Goal: Find specific page/section: Find specific page/section

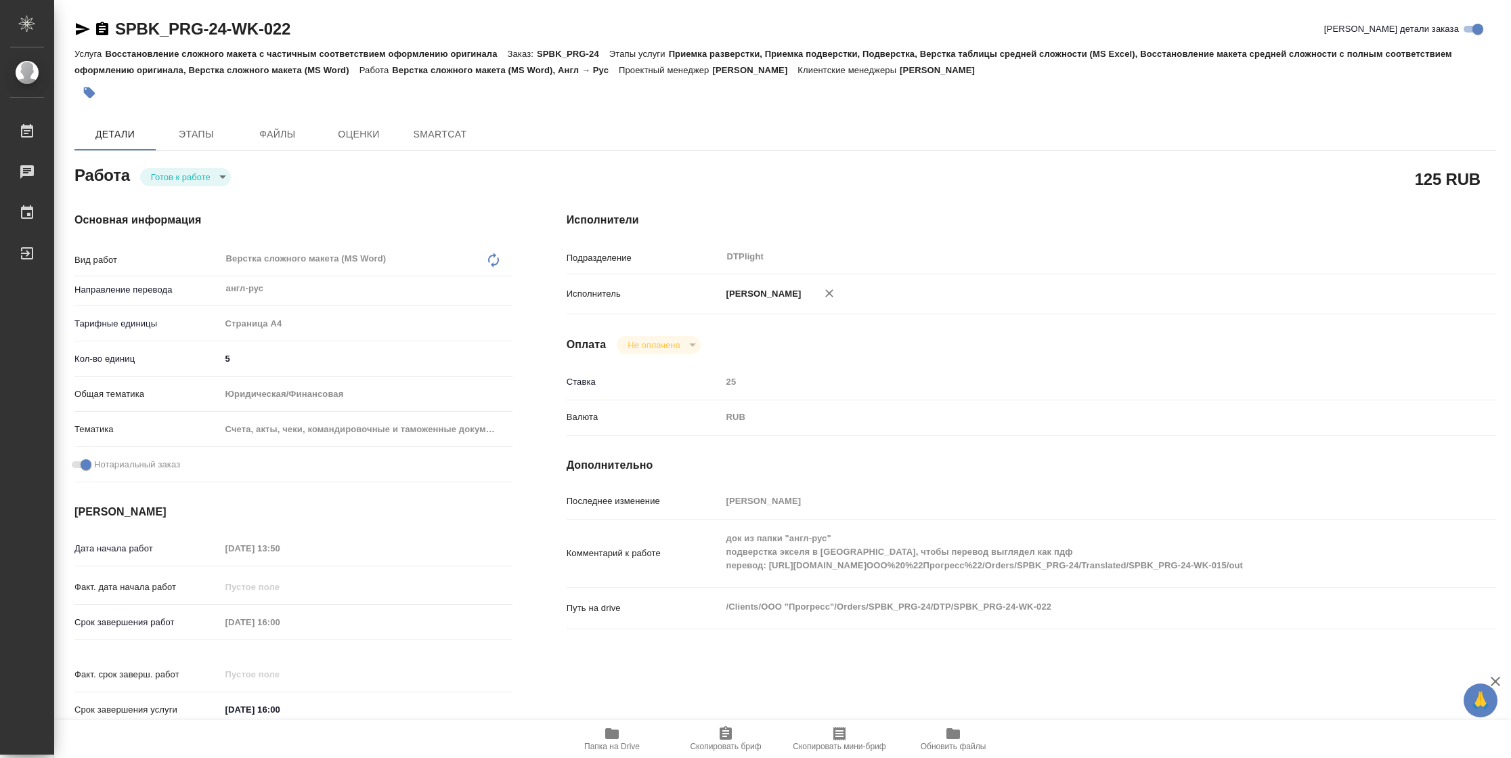
type textarea "x"
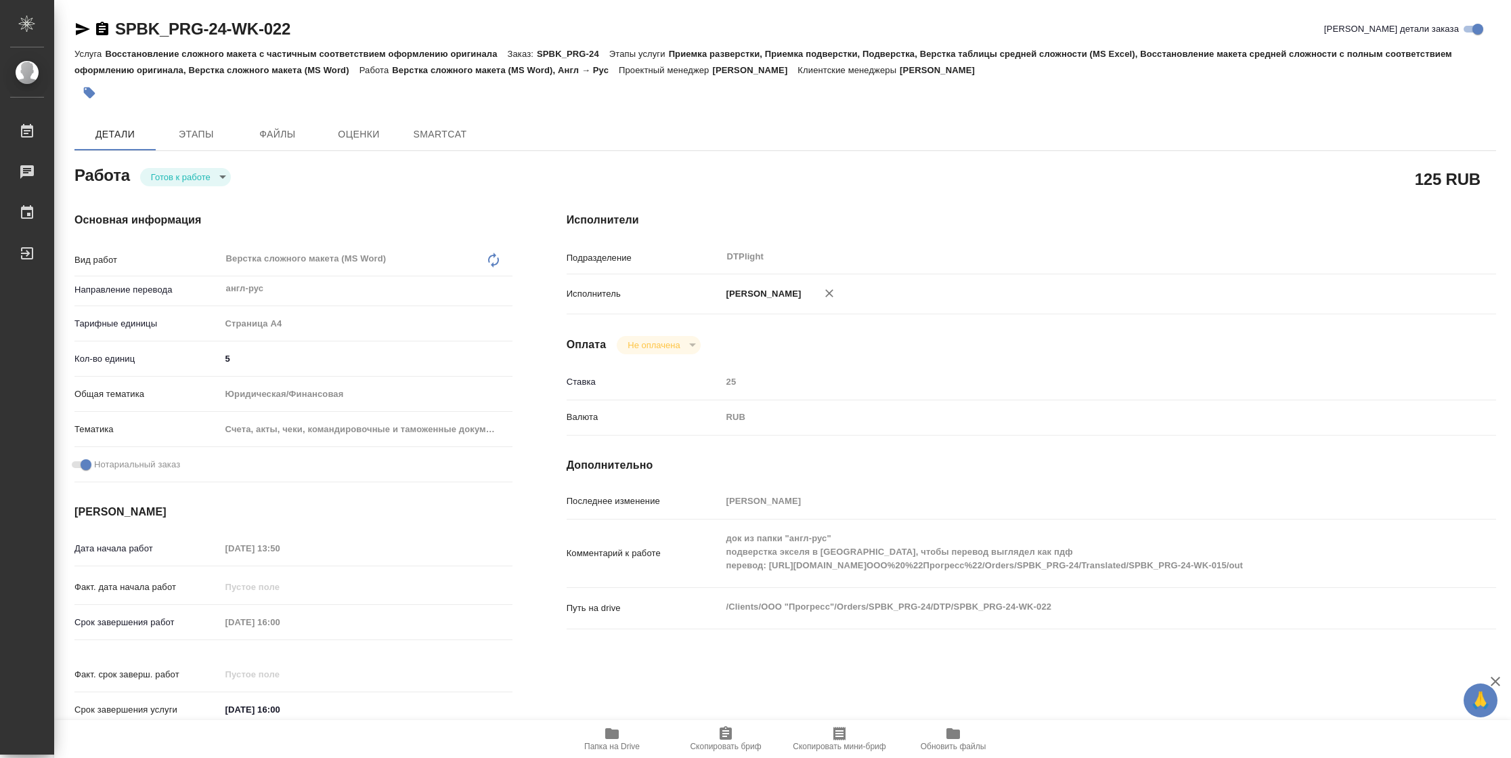
type textarea "x"
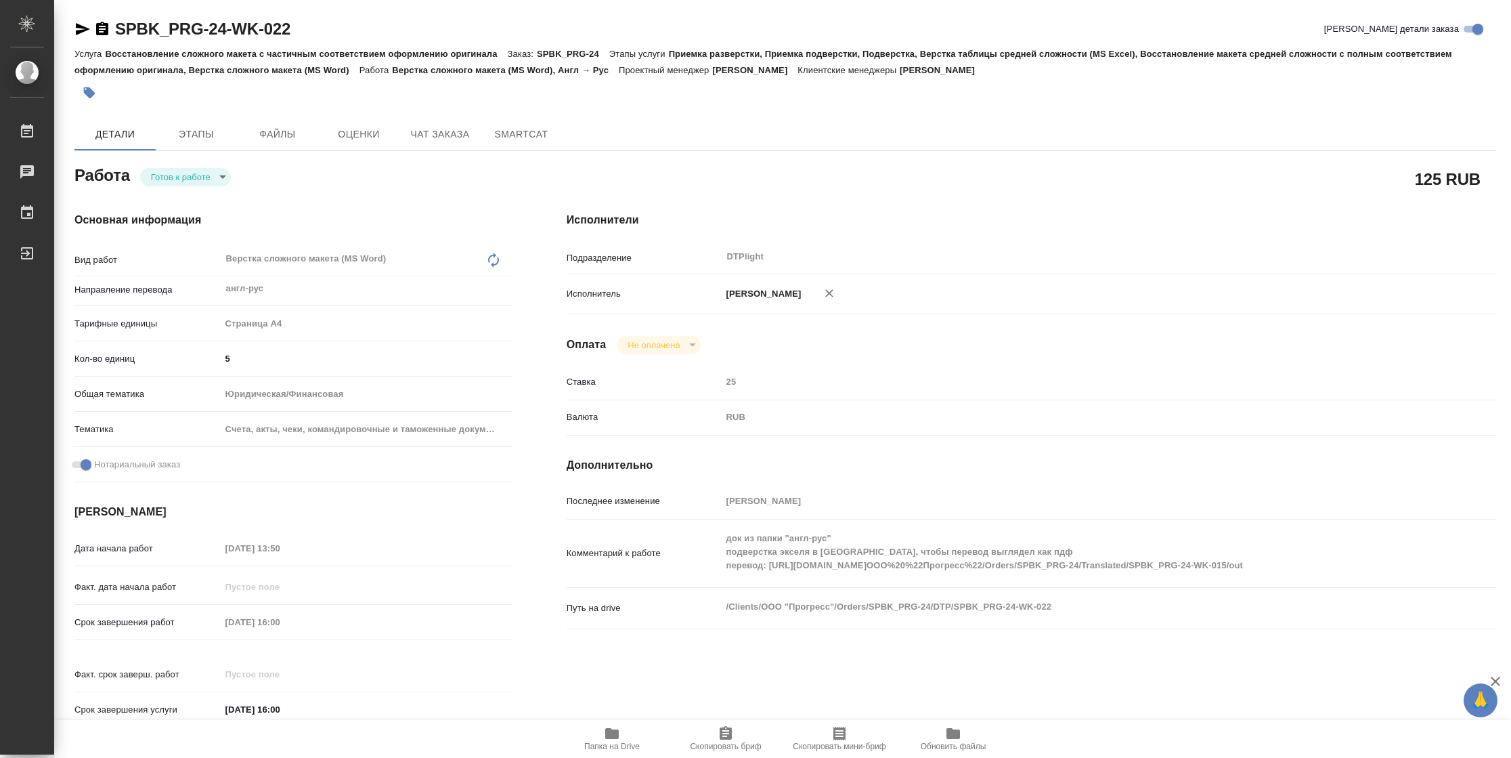
type textarea "x"
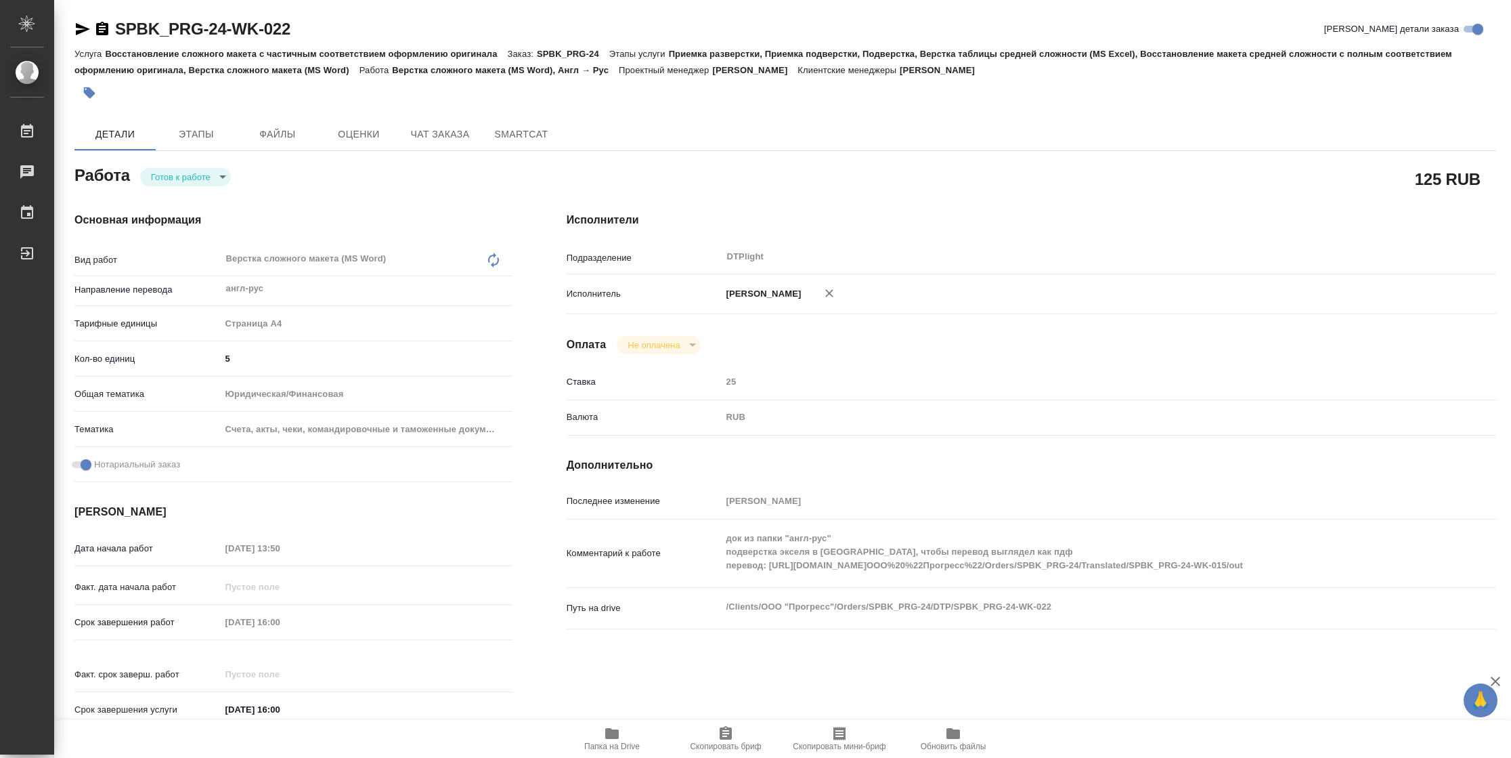
type textarea "x"
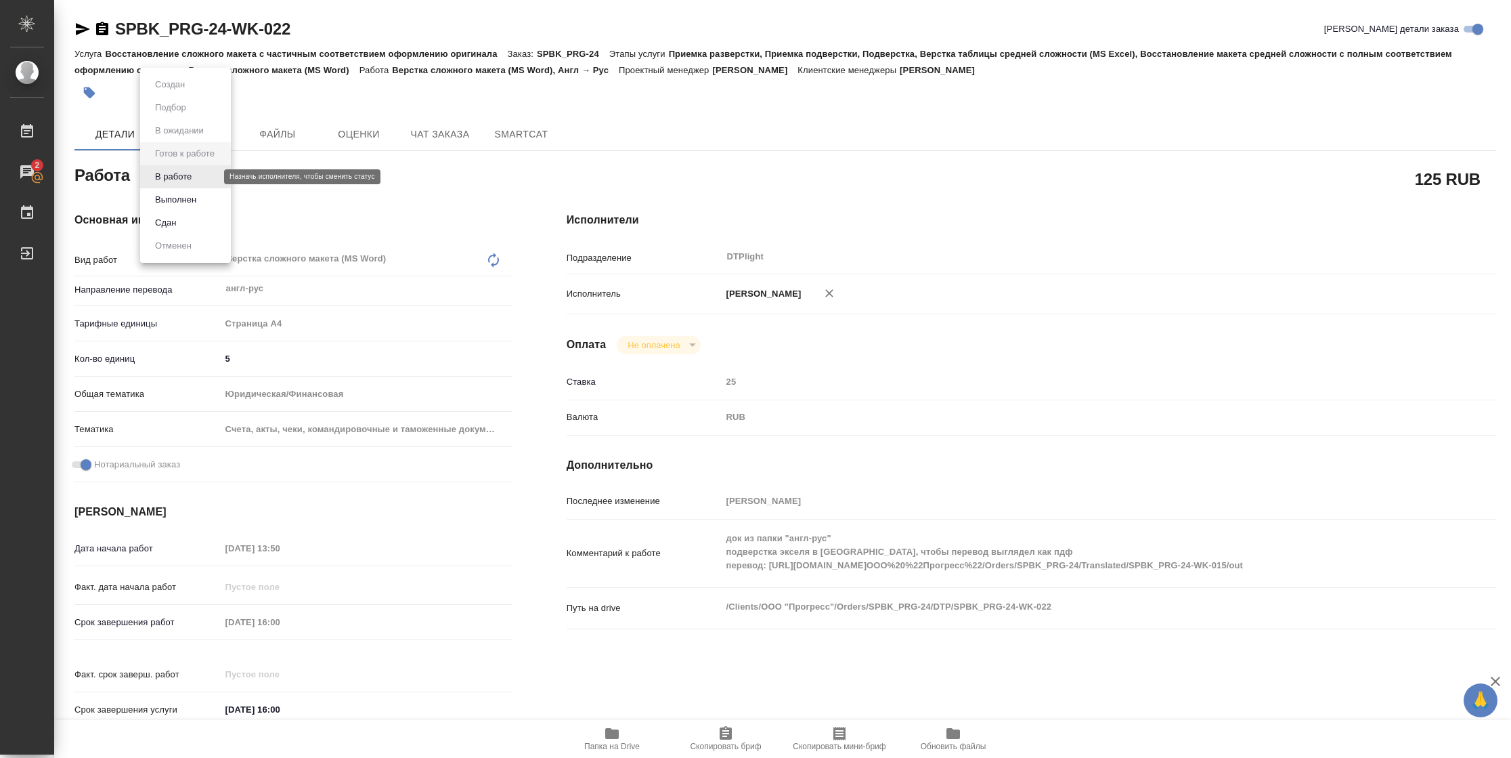
click at [188, 182] on body "🙏 .cls-1 fill:#fff; AWATERA [PERSON_NAME] 2 Чаты График Выйти SPBK_PRG-24-WK-02…" at bounding box center [755, 379] width 1511 height 758
click at [188, 182] on button "В работе" at bounding box center [173, 176] width 45 height 15
type textarea "x"
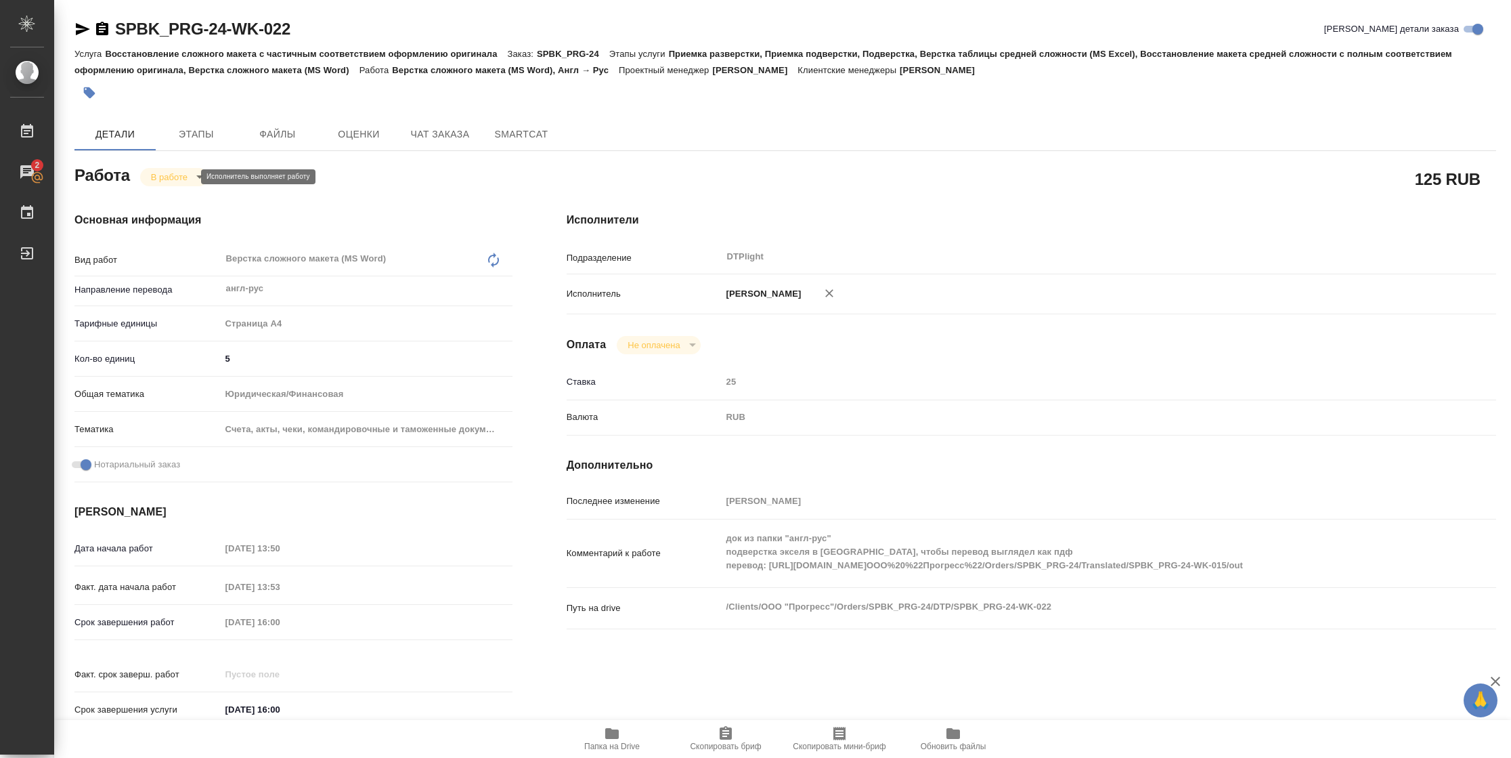
type textarea "x"
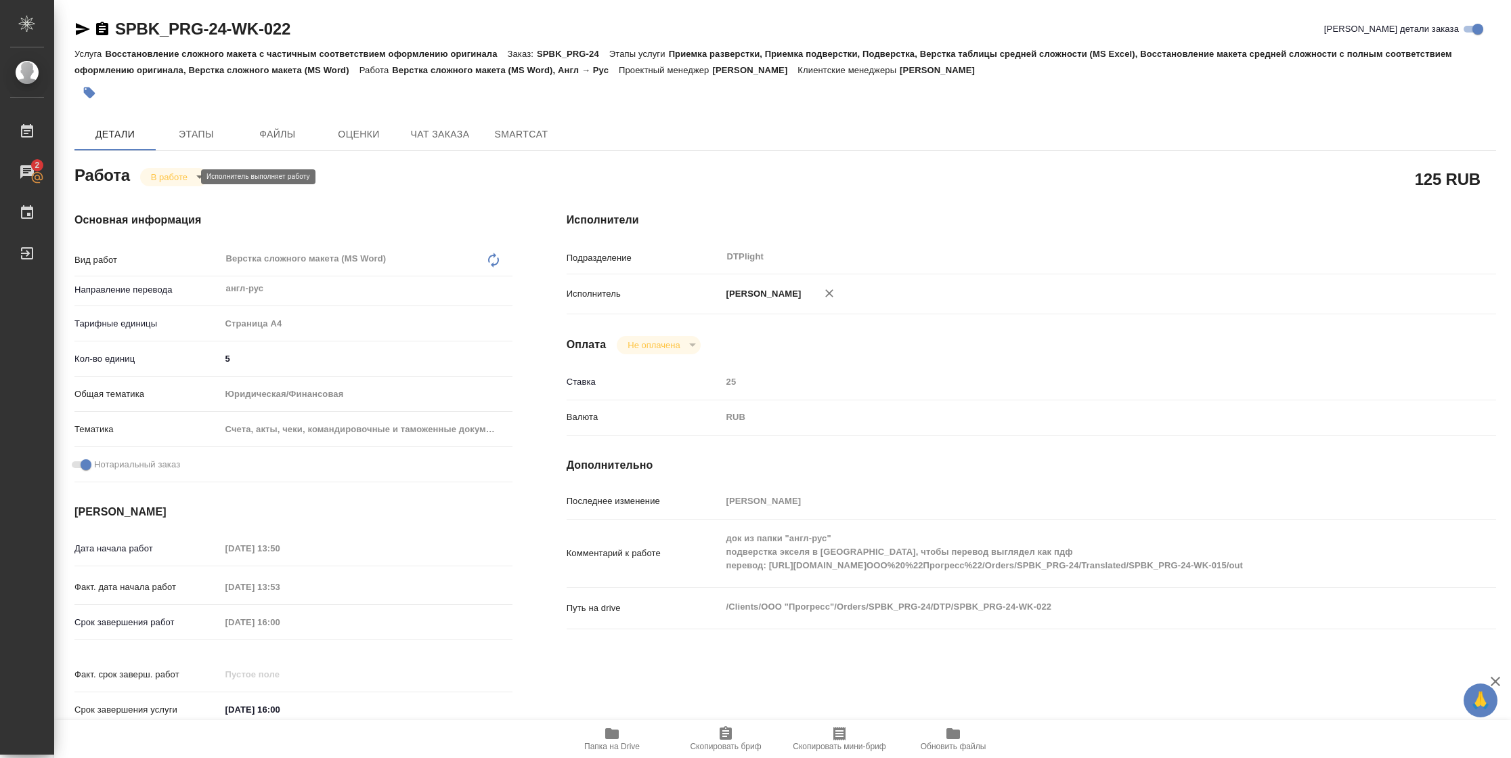
type textarea "x"
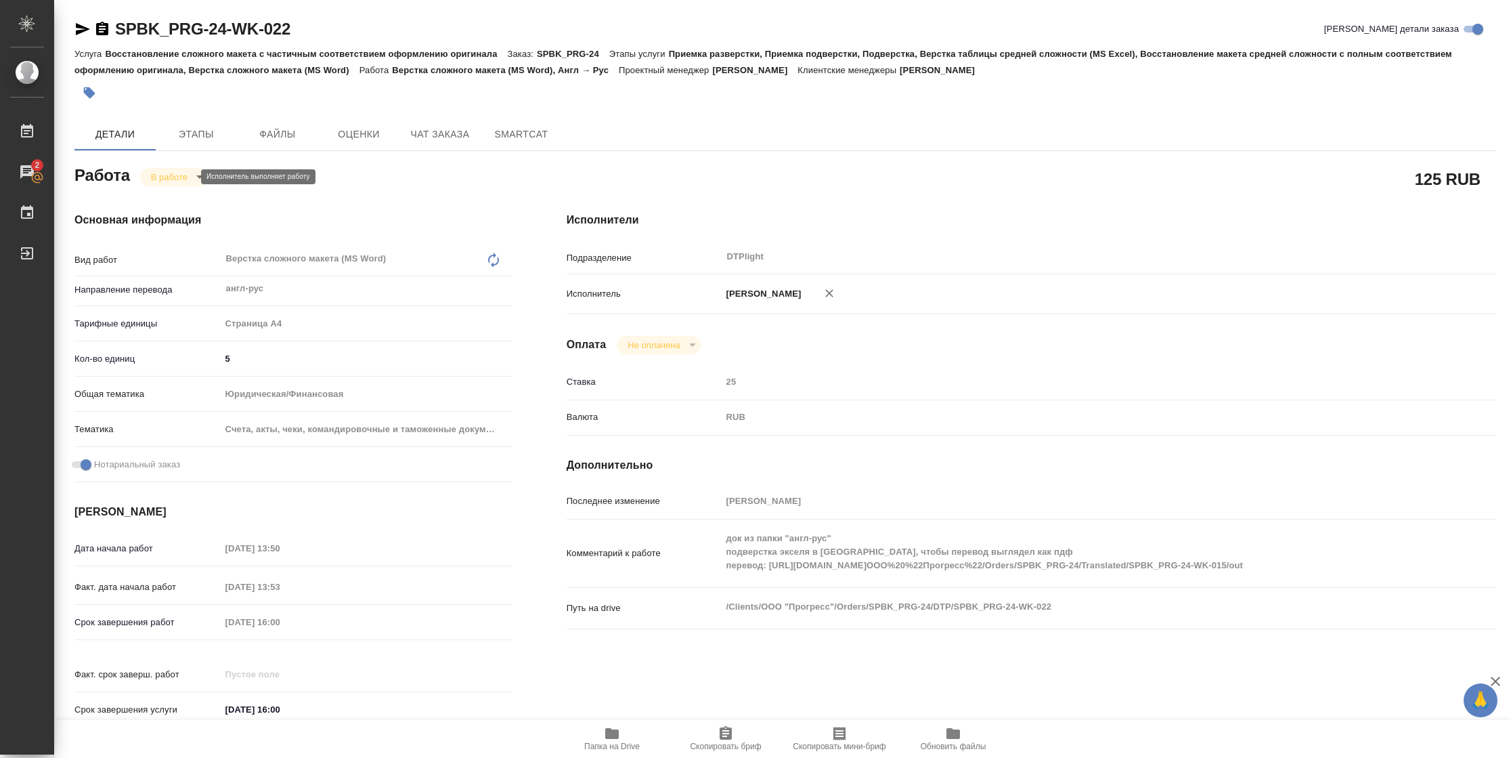
type textarea "x"
click at [617, 746] on span "Папка на Drive" at bounding box center [612, 745] width 56 height 9
